Goal: Transaction & Acquisition: Subscribe to service/newsletter

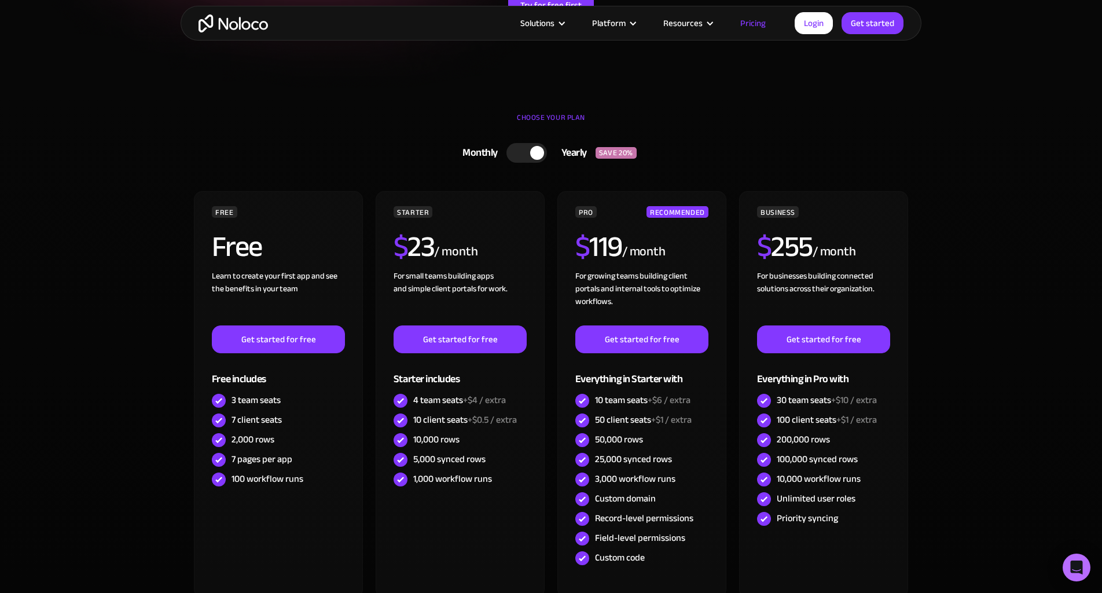
scroll to position [236, 0]
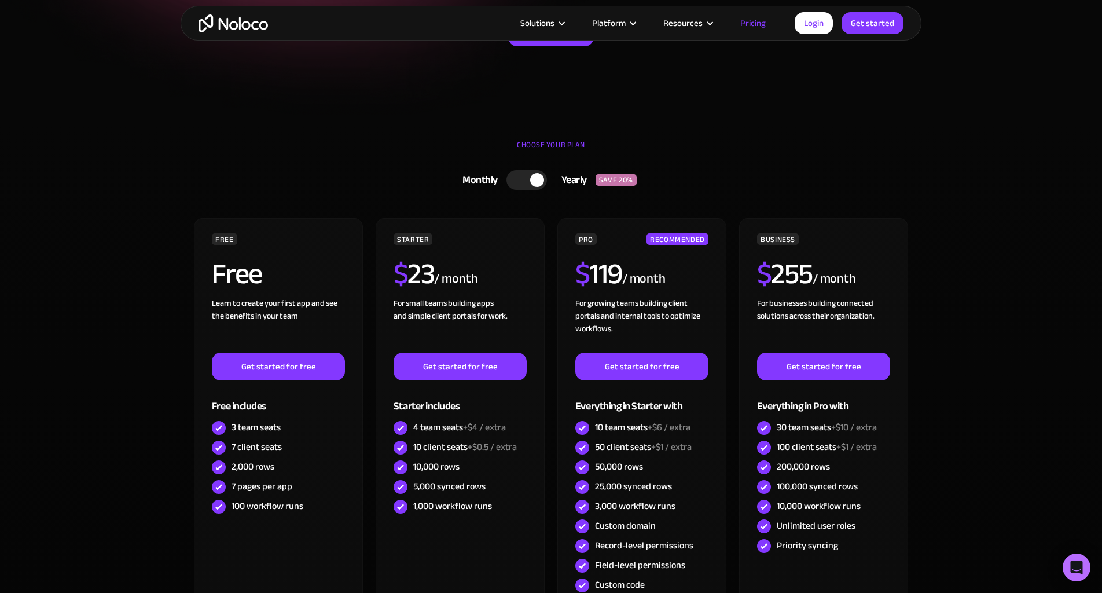
click at [520, 179] on div at bounding box center [526, 180] width 41 height 20
click at [528, 182] on div at bounding box center [531, 180] width 41 height 20
click at [442, 156] on div "CHOOSE YOUR PLAN" at bounding box center [551, 150] width 718 height 29
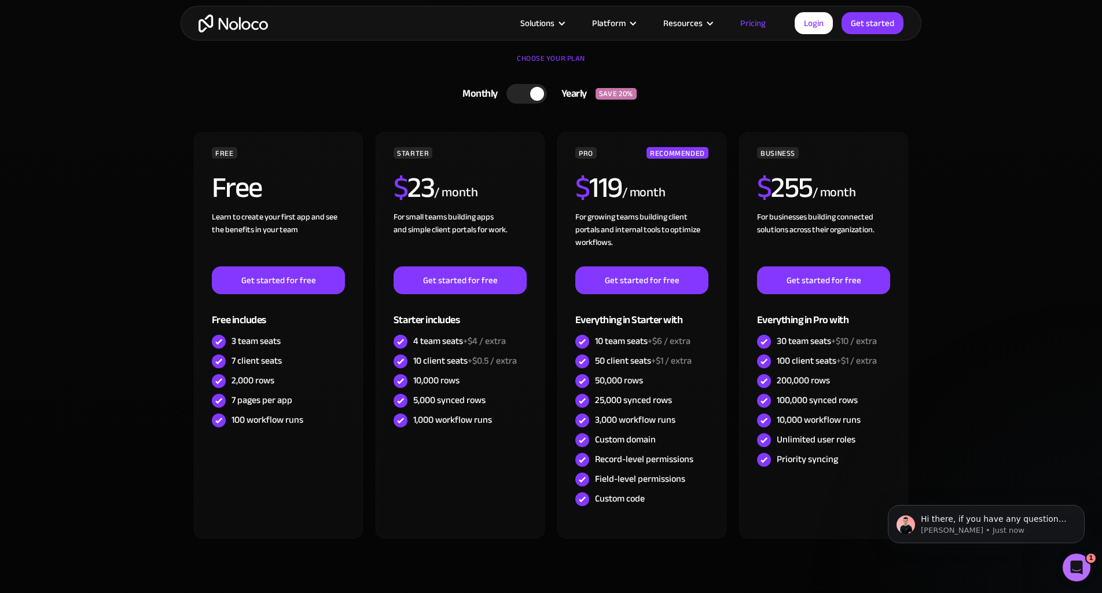
scroll to position [319, 0]
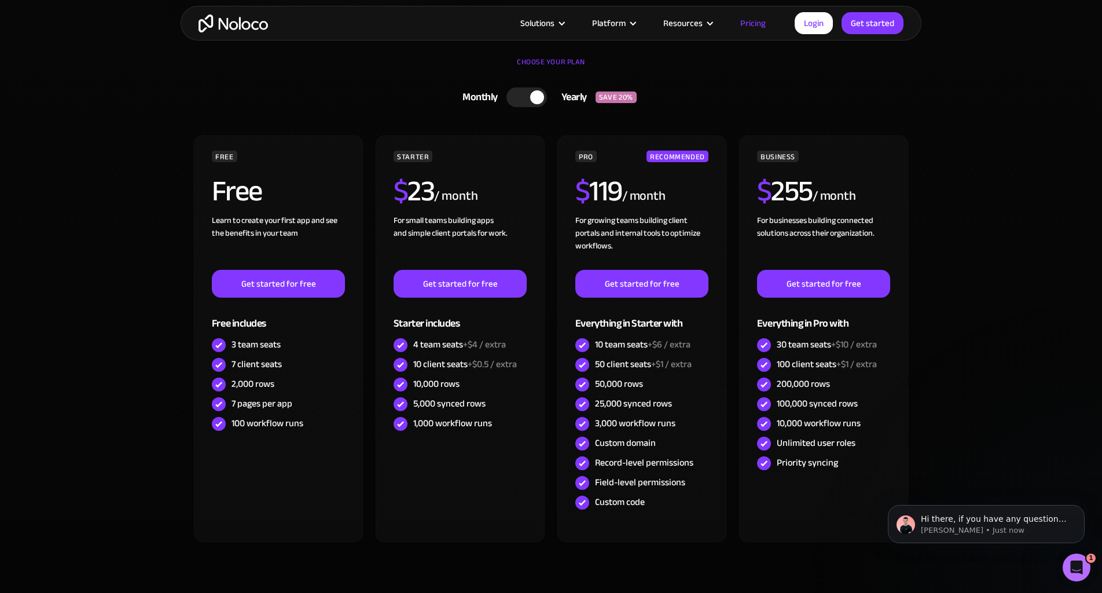
click at [700, 102] on link "Monthly Yearly SAVE 20%" at bounding box center [551, 97] width 359 height 30
click at [768, 102] on div "Monthly Yearly SAVE 20% Monthly Yearly SAVE 20%" at bounding box center [551, 97] width 718 height 30
click at [380, 98] on link "Monthly Yearly SAVE 20%" at bounding box center [551, 97] width 359 height 30
click at [755, 115] on div "Monthly Yearly SAVE 20% Monthly Yearly SAVE 20% FREE Free Learn to create your …" at bounding box center [551, 331] width 718 height 498
click at [703, 93] on link "Monthly Yearly SAVE 20%" at bounding box center [551, 97] width 359 height 30
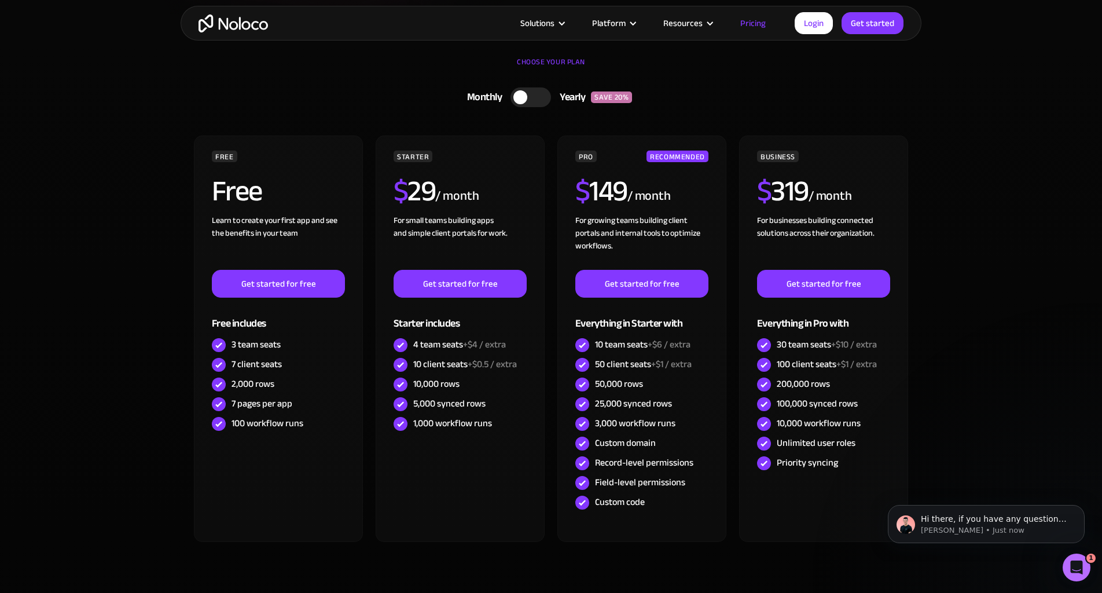
click at [662, 98] on link "Monthly Yearly SAVE 20%" at bounding box center [551, 97] width 359 height 30
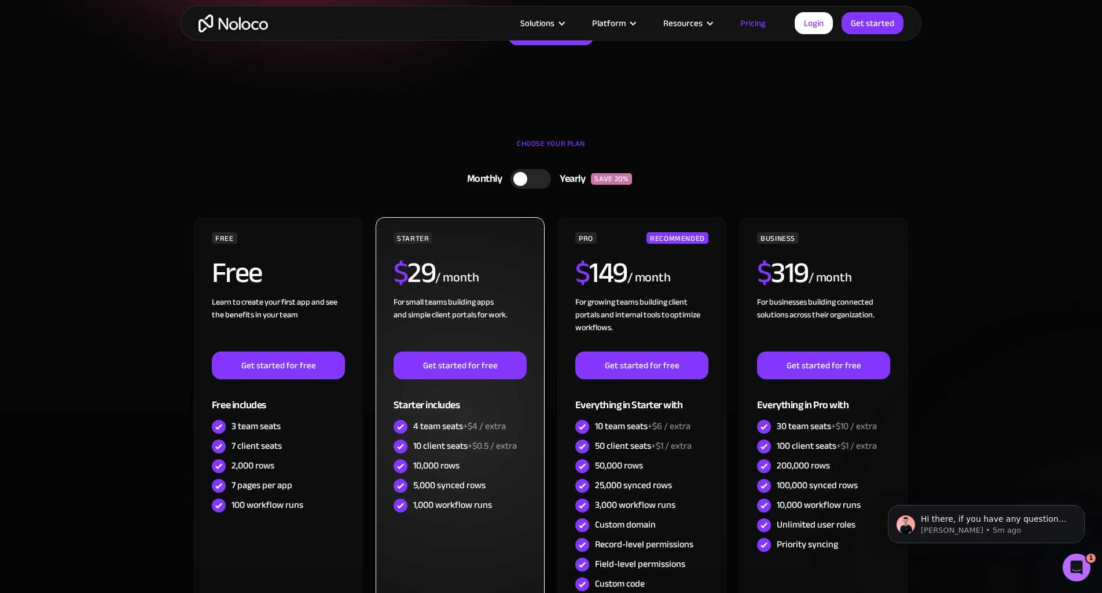
scroll to position [237, 0]
drag, startPoint x: 481, startPoint y: 424, endPoint x: 421, endPoint y: 424, distance: 60.2
click at [421, 424] on div "4 team seats +$4 / extra" at bounding box center [459, 426] width 93 height 13
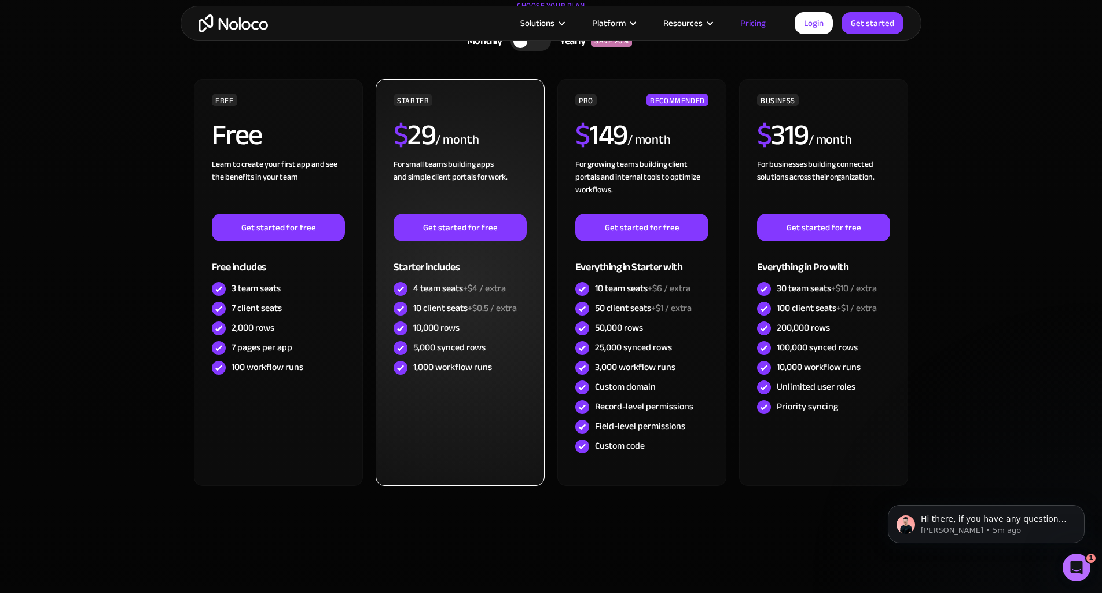
scroll to position [369, 0]
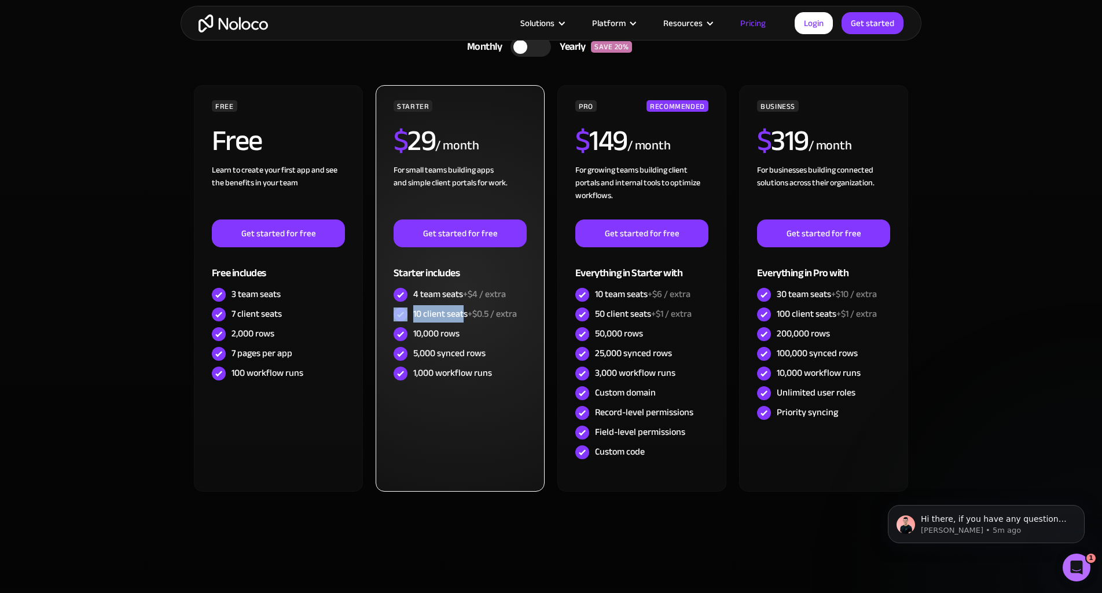
drag, startPoint x: 409, startPoint y: 316, endPoint x: 468, endPoint y: 316, distance: 58.5
click at [467, 316] on div "10 client seats +$0.5 / extra" at bounding box center [460, 314] width 133 height 20
click at [468, 316] on div "10 client seats +$0.5 / extra" at bounding box center [465, 313] width 104 height 13
drag, startPoint x: 484, startPoint y: 314, endPoint x: 427, endPoint y: 314, distance: 56.7
click at [427, 314] on div "10 client seats +$0.5 / extra" at bounding box center [465, 313] width 104 height 13
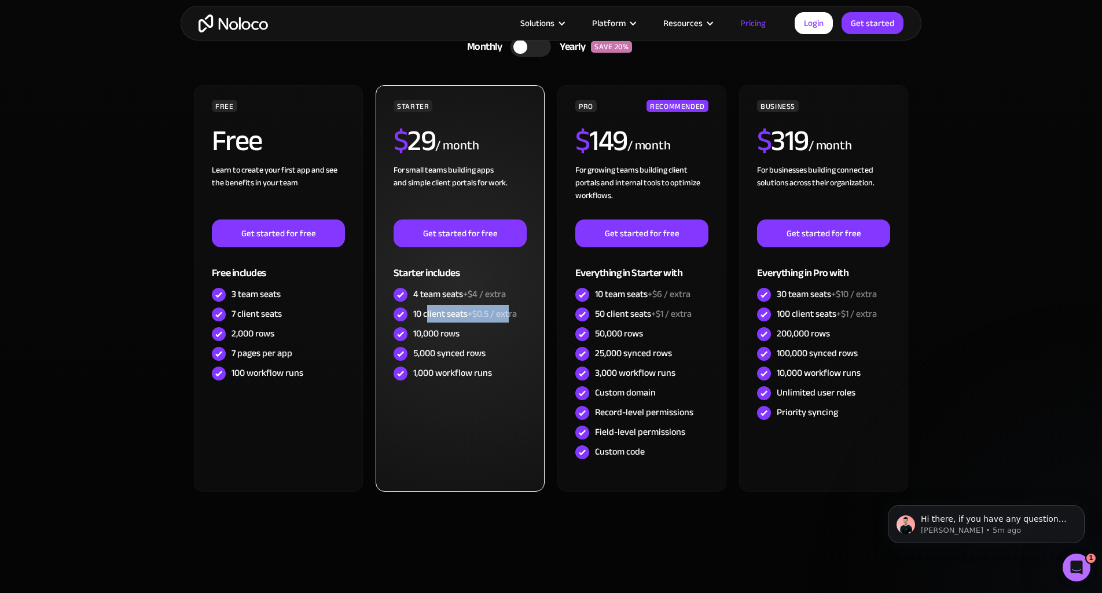
click at [427, 314] on div "10 client seats +$0.5 / extra" at bounding box center [465, 313] width 104 height 13
